Goal: Information Seeking & Learning: Learn about a topic

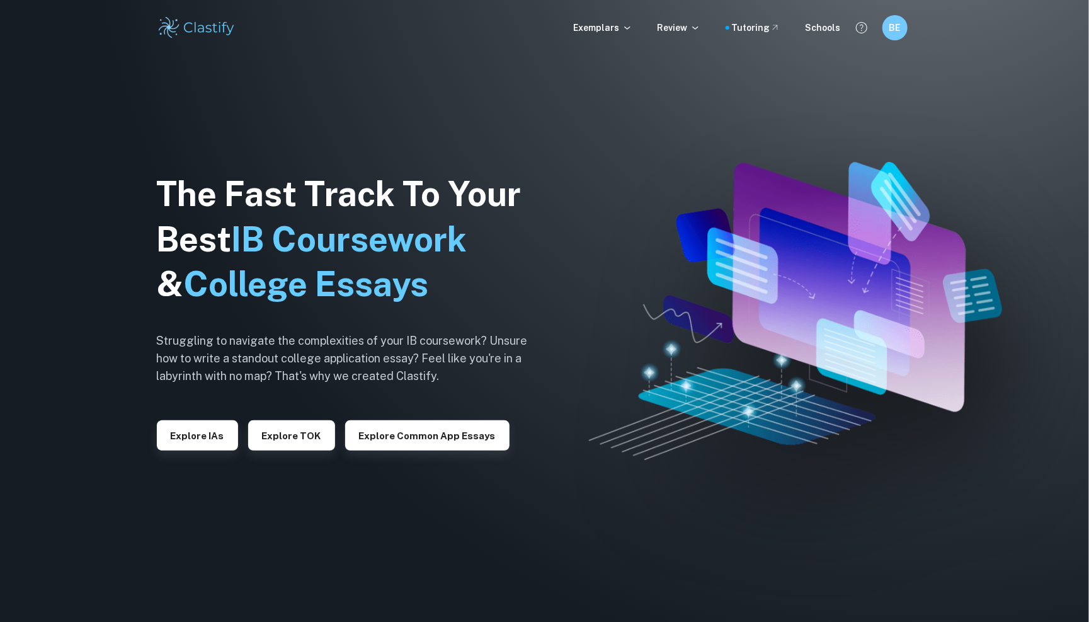
click at [607, 19] on div "Exemplars Review Tutoring Schools BE" at bounding box center [545, 27] width 806 height 25
click at [607, 35] on div "Exemplars Review Tutoring Schools BE" at bounding box center [545, 27] width 806 height 25
click at [607, 34] on p "Exemplars" at bounding box center [603, 28] width 59 height 14
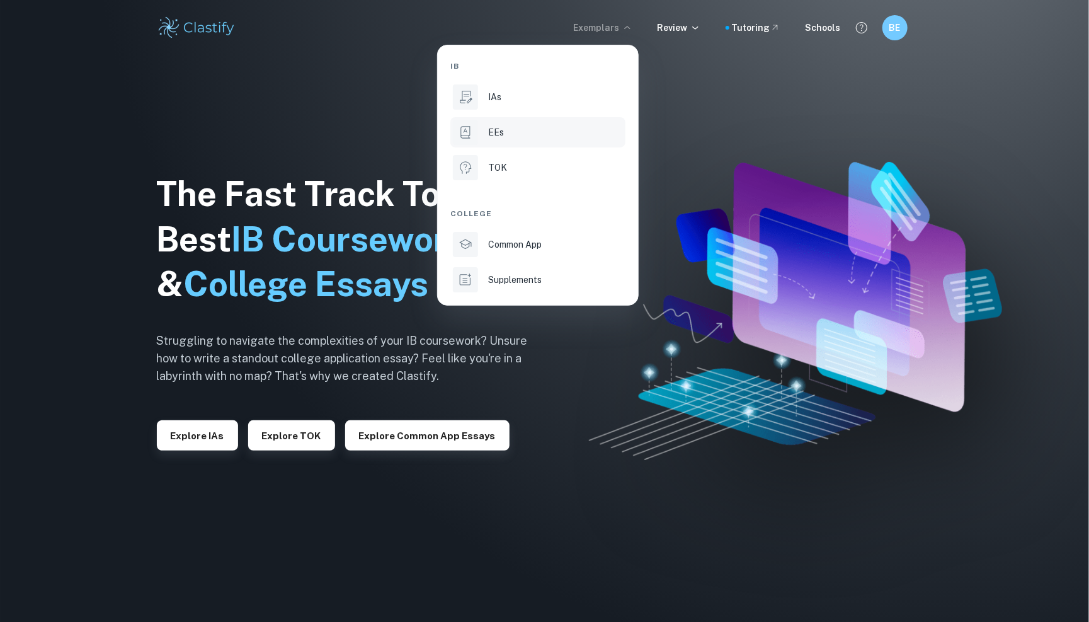
click at [513, 121] on li "EEs" at bounding box center [537, 132] width 175 height 30
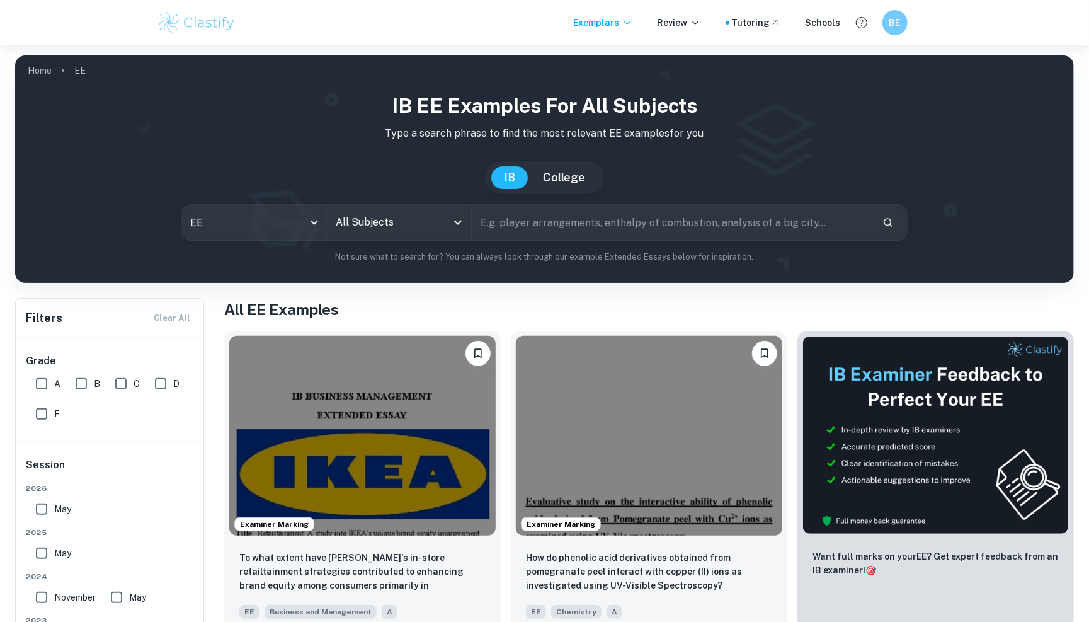
click at [40, 383] on input "A" at bounding box center [41, 383] width 25 height 25
checkbox input "true"
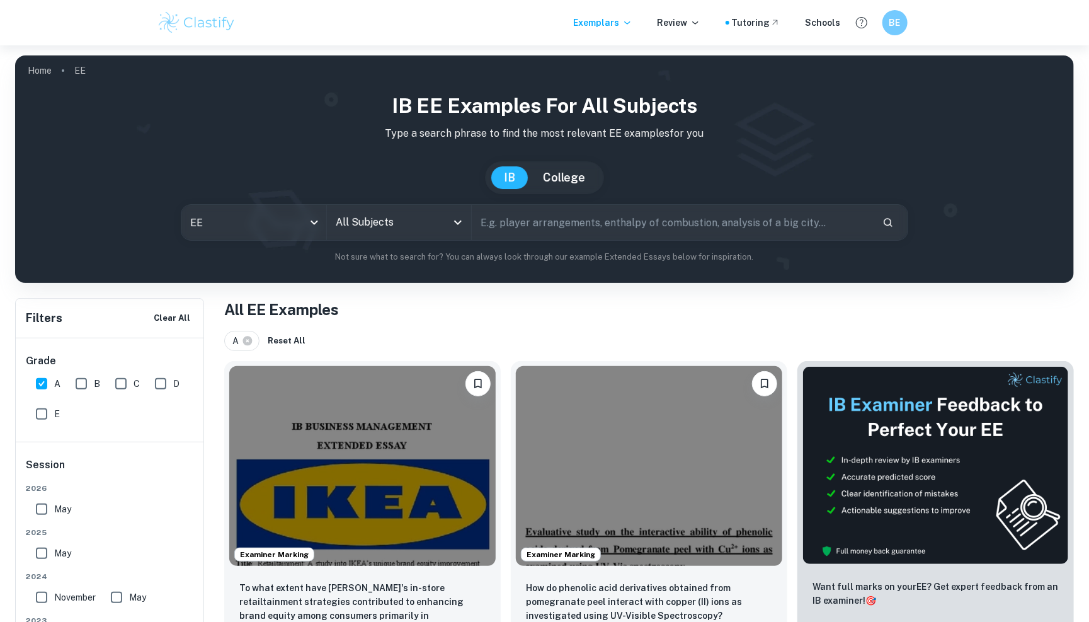
click at [380, 234] on div "All Subjects" at bounding box center [399, 222] width 144 height 35
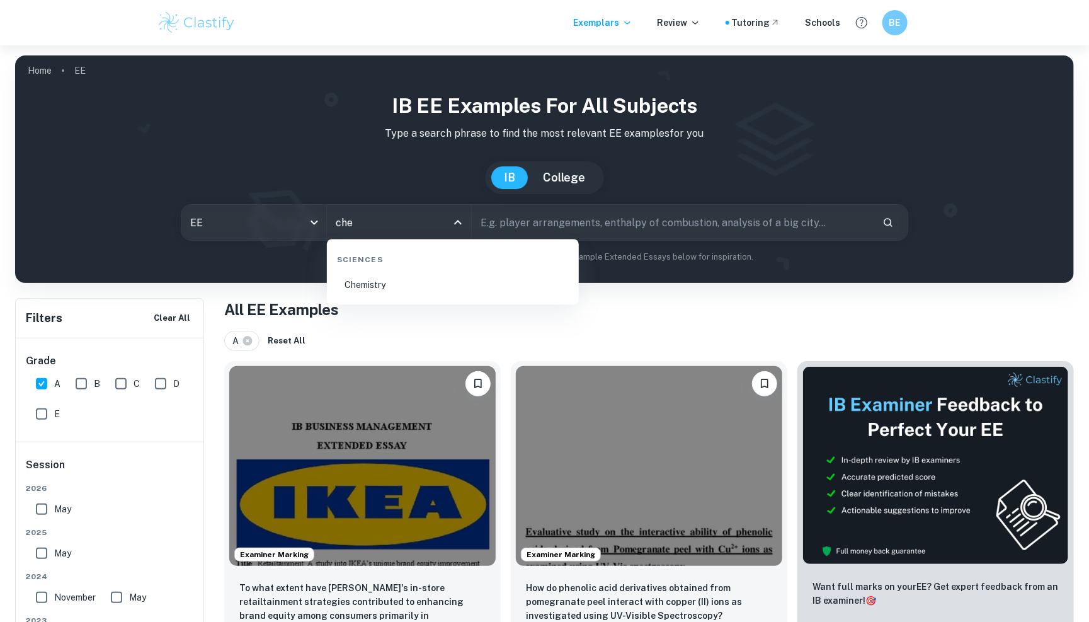
click at [377, 292] on li "Chemistry" at bounding box center [453, 285] width 242 height 29
type input "Chemistry"
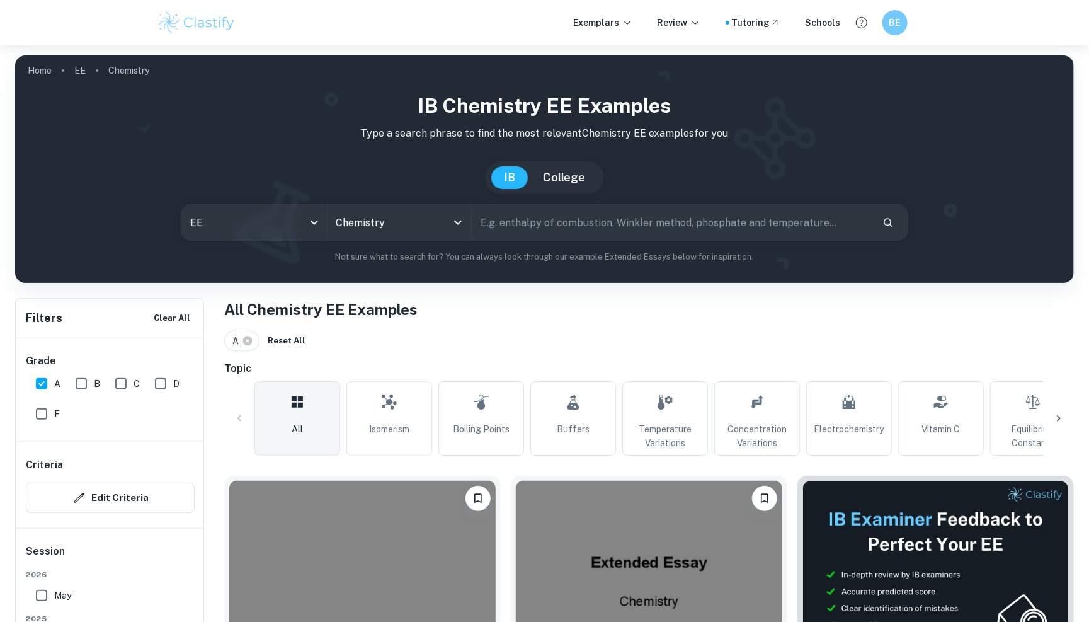
click at [532, 219] on input "text" at bounding box center [672, 222] width 400 height 35
type input "electrolisis"
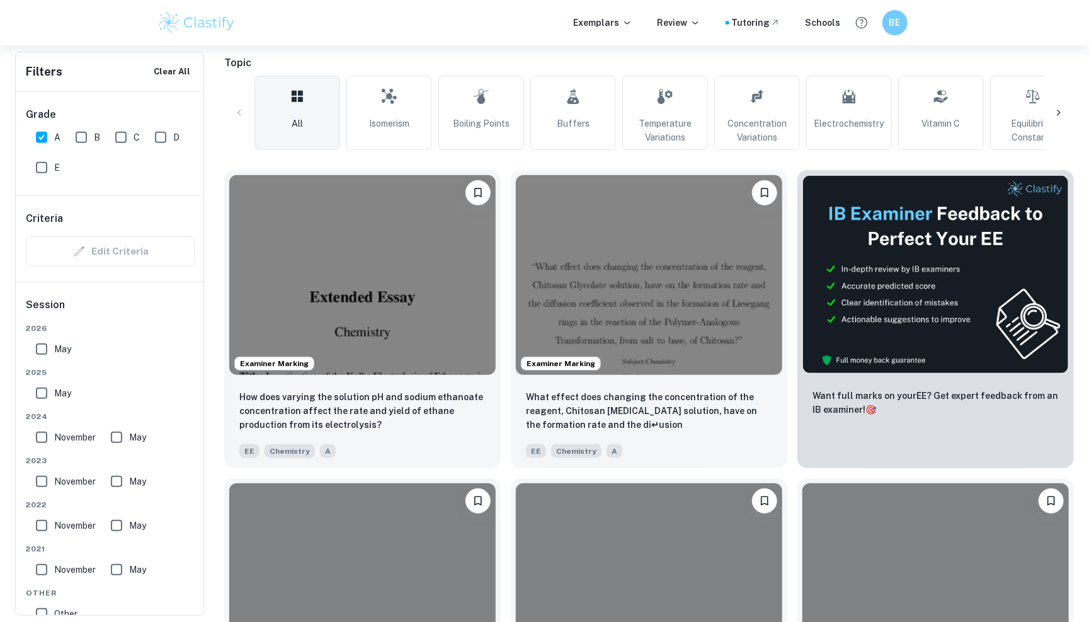
scroll to position [435, 0]
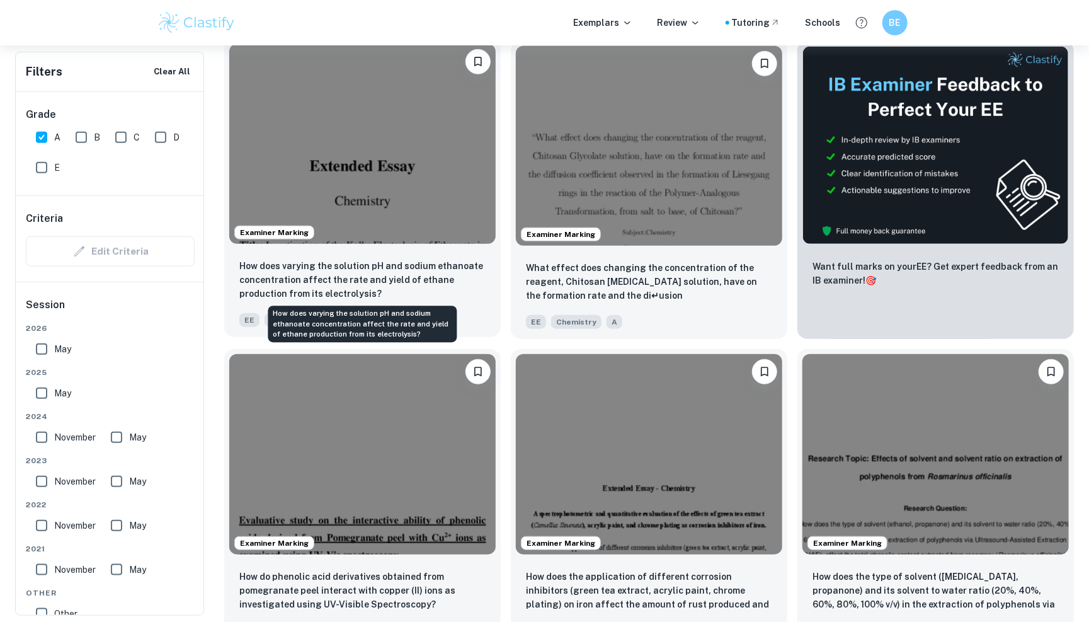
click at [409, 287] on p "How does varying the solution pH and sodium ethanoate concentration affect the …" at bounding box center [362, 280] width 246 height 42
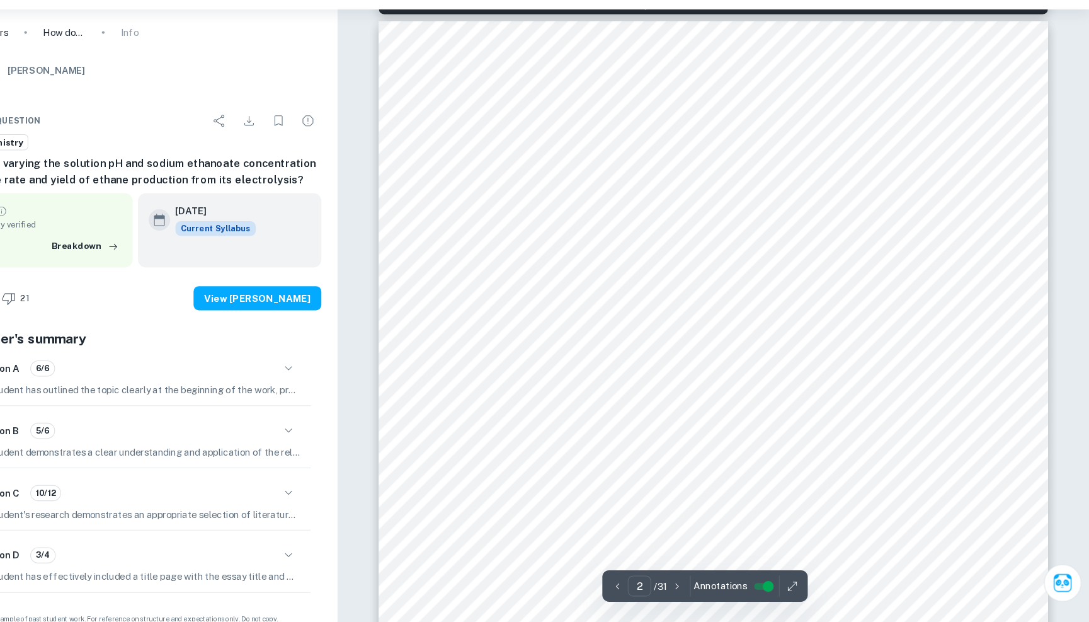
scroll to position [1007, 0]
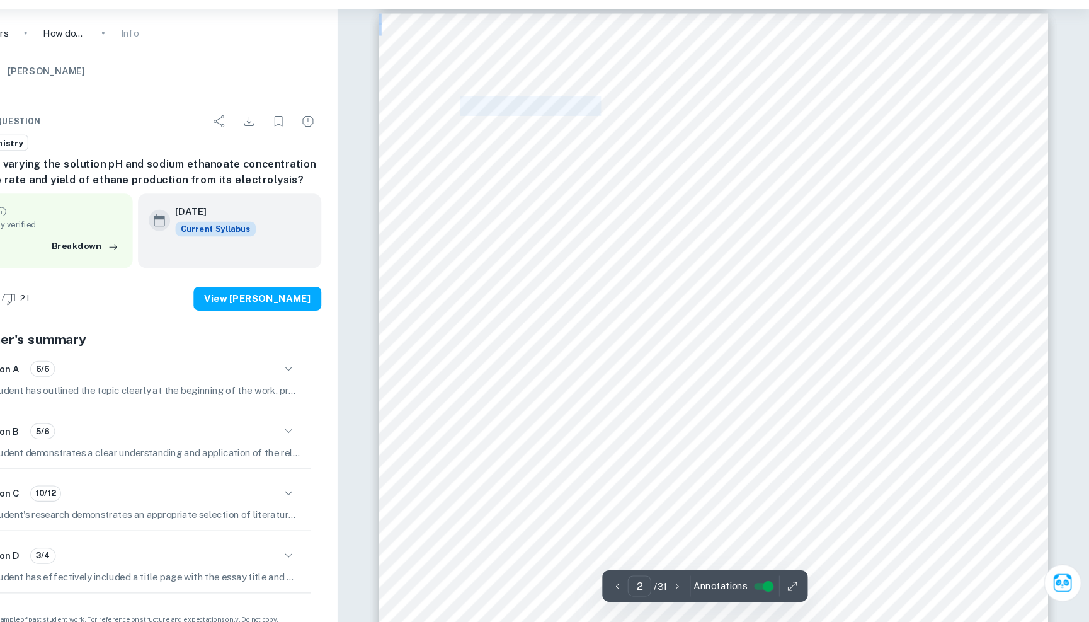
click at [452, 126] on div "2 Table of Contents 1. Introduction and Research Question 2. Background Informa…" at bounding box center [735, 494] width 630 height 891
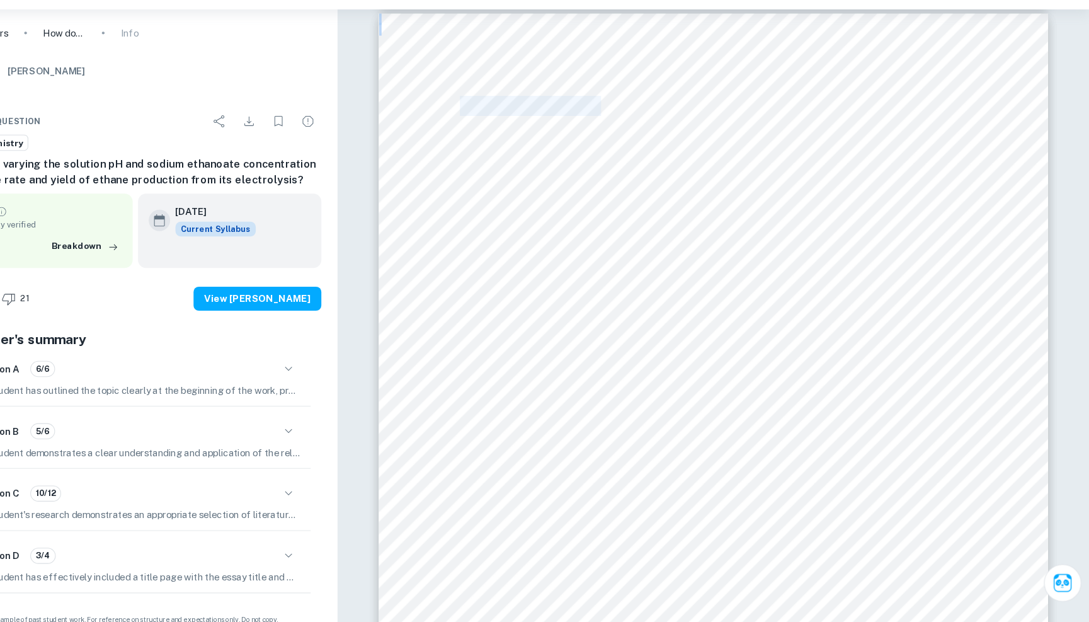
copy div "2 Table of Contents"
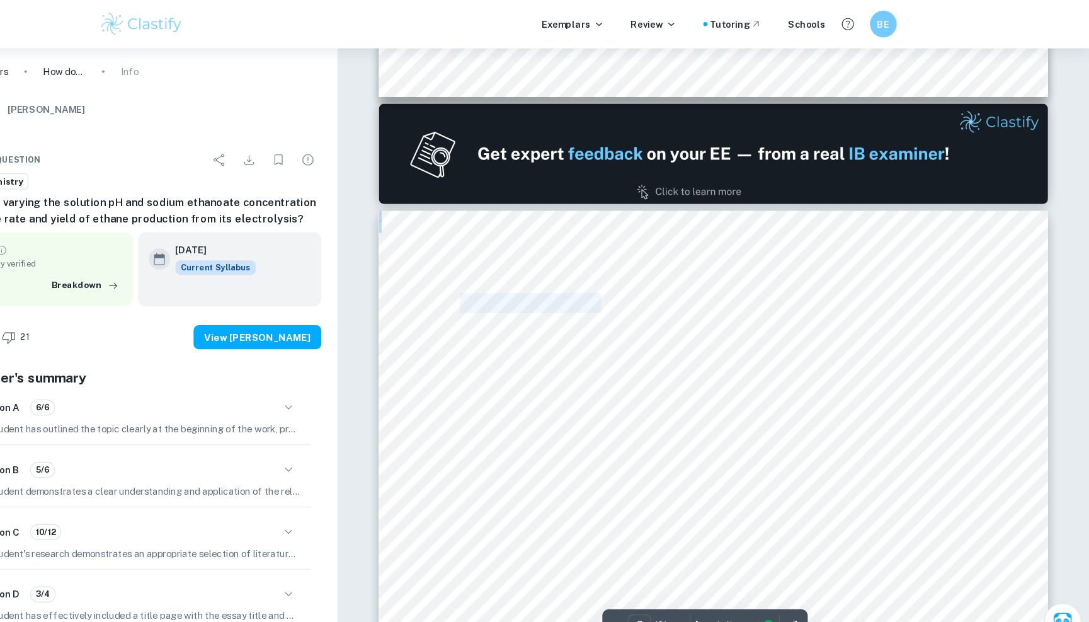
scroll to position [846, 0]
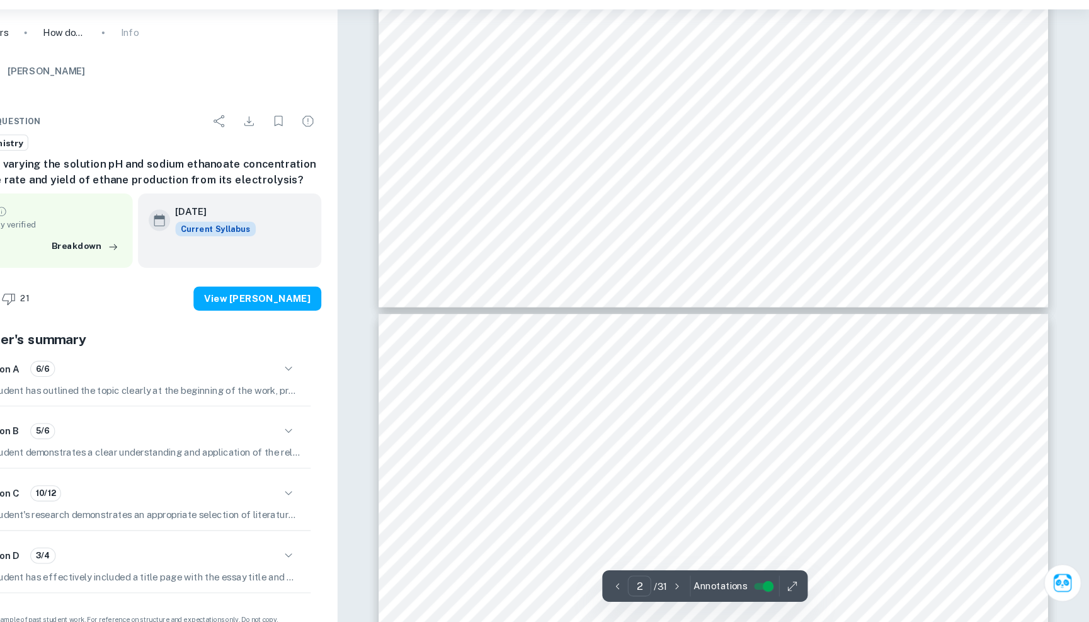
type input "3"
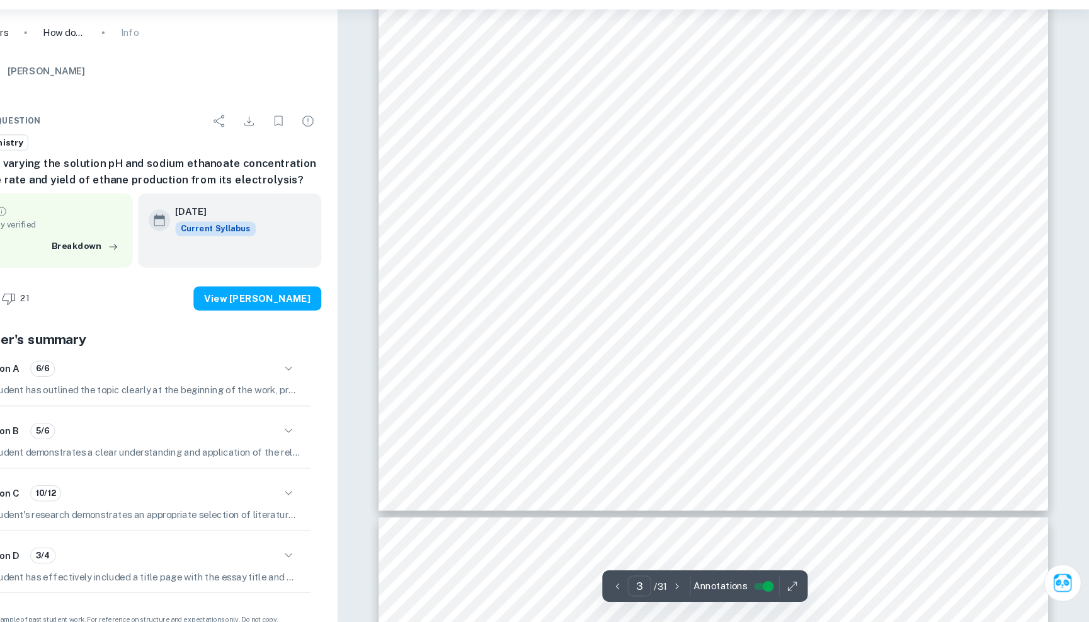
scroll to position [2391, 0]
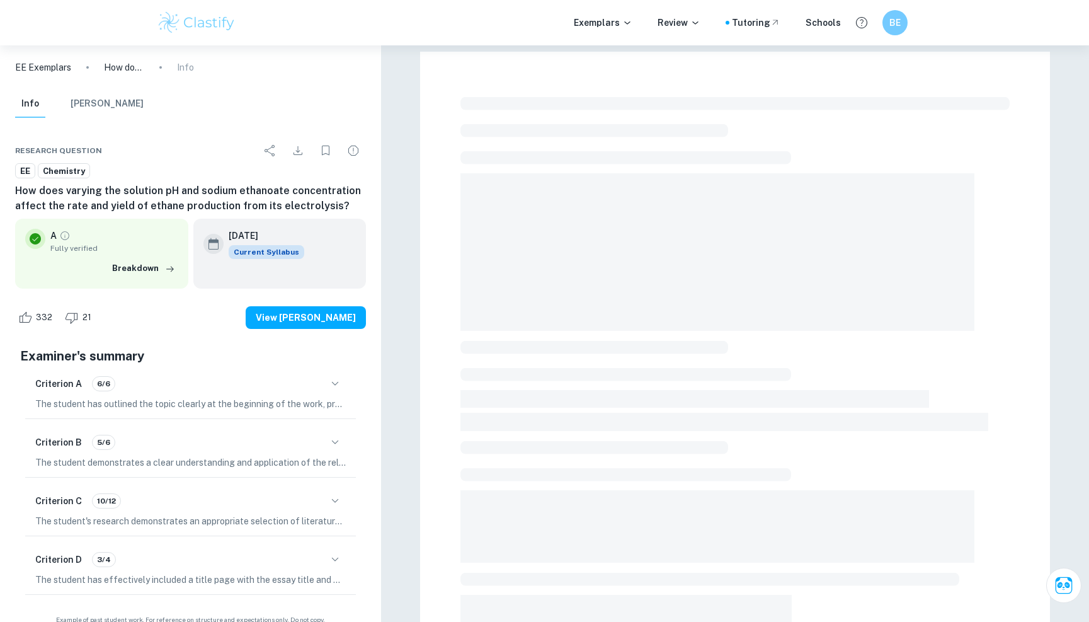
checkbox input "true"
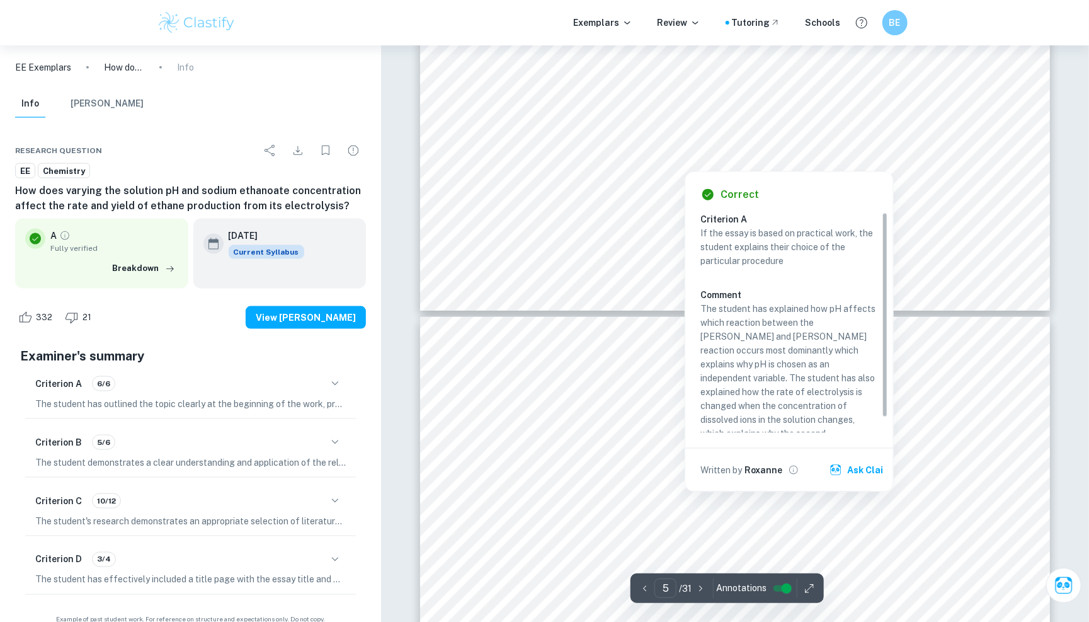
type input "4"
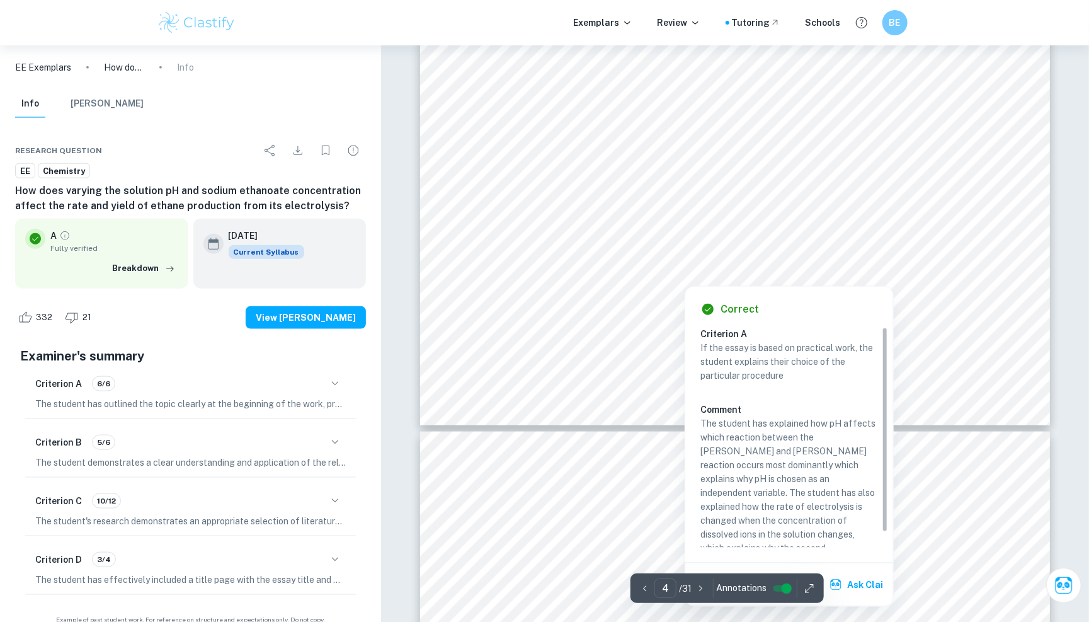
scroll to position [3306, 0]
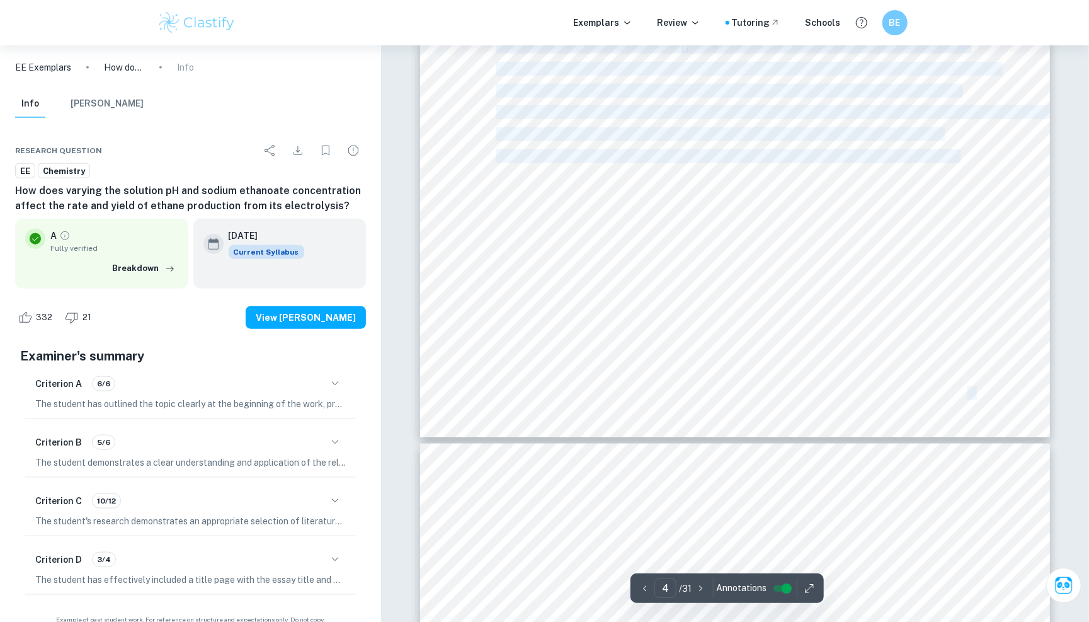
drag, startPoint x: 532, startPoint y: 195, endPoint x: 539, endPoint y: 203, distance: 10.3
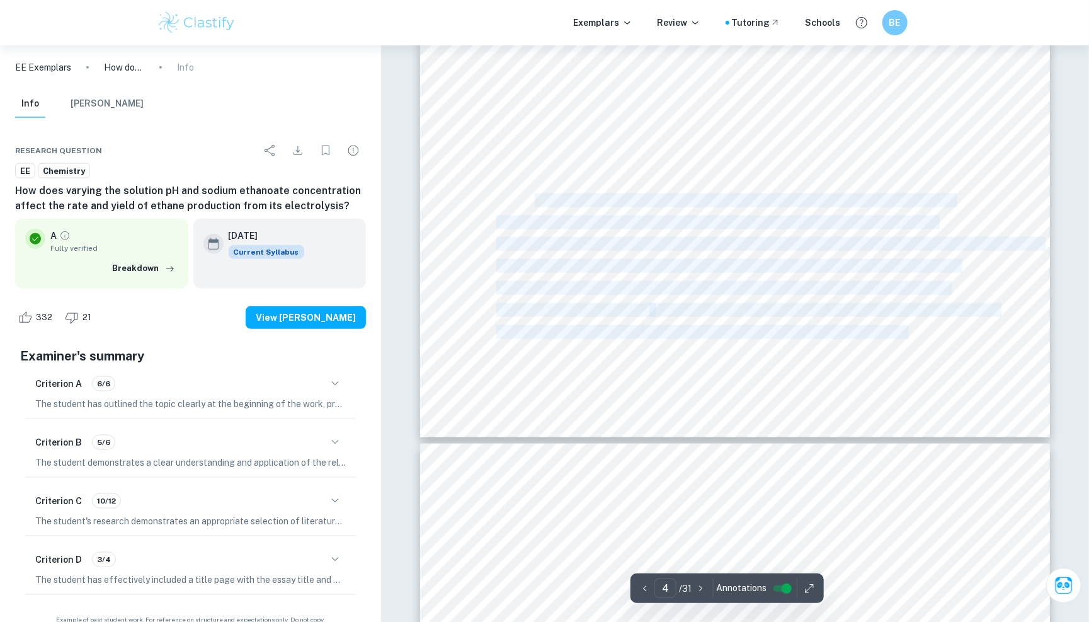
drag, startPoint x: 909, startPoint y: 333, endPoint x: 535, endPoint y: 195, distance: 398.6
copy div "As with all electrolytic cells, however, changing the concentration of the diss…"
